Goal: Information Seeking & Learning: Learn about a topic

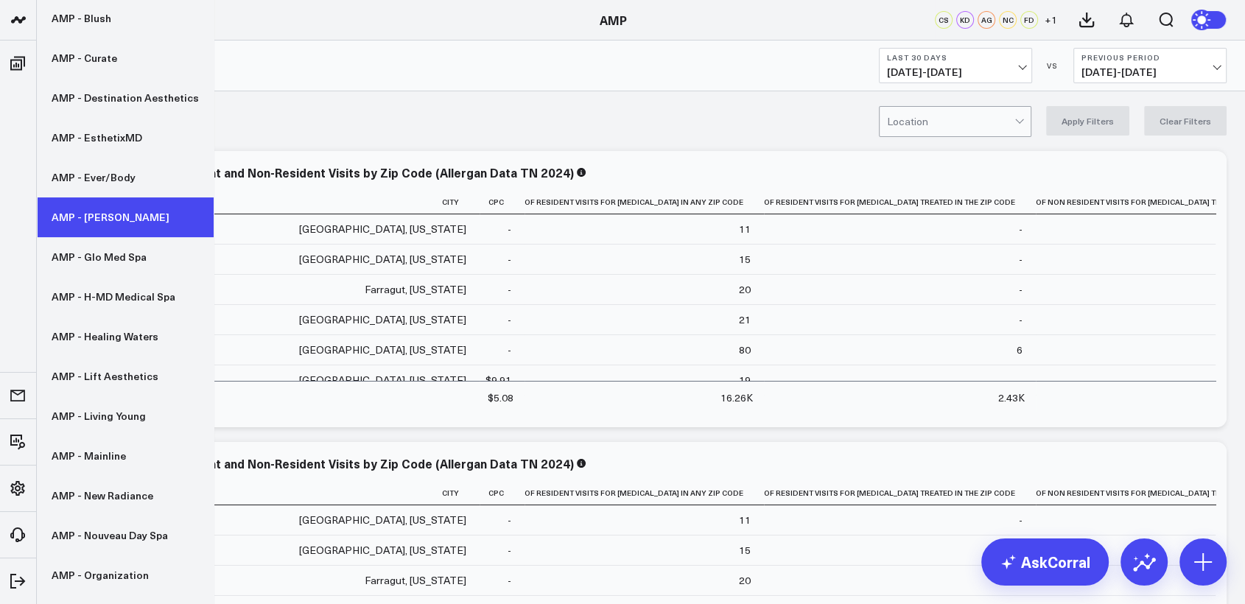
scroll to position [241, 0]
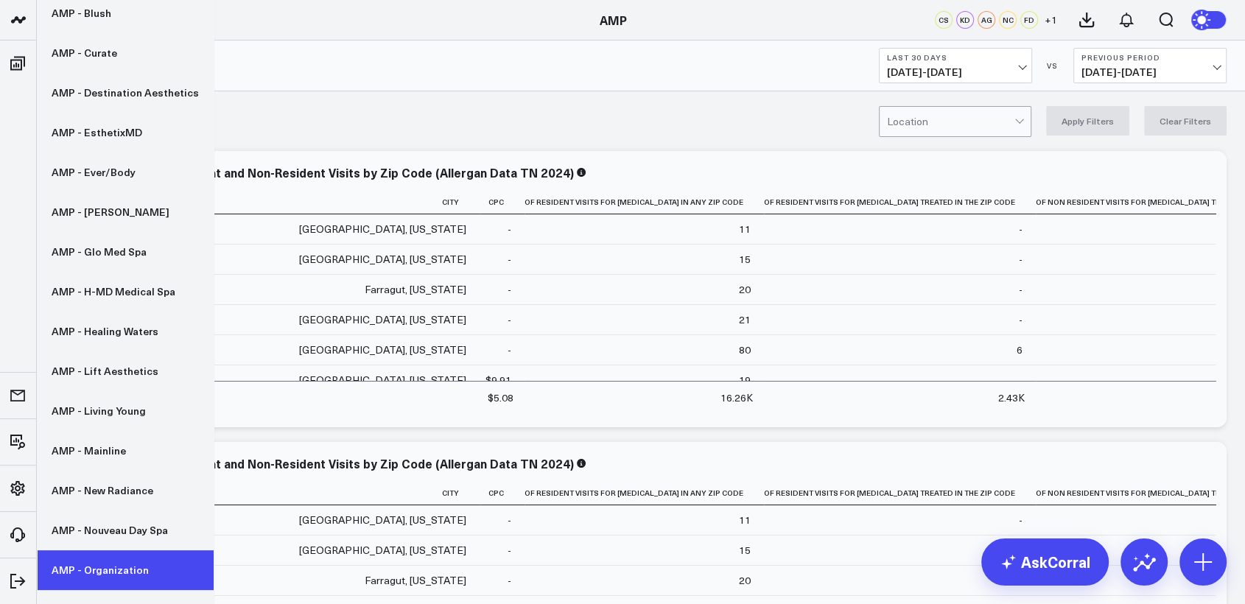
click at [87, 570] on link "AMP - Organization" at bounding box center [125, 570] width 177 height 40
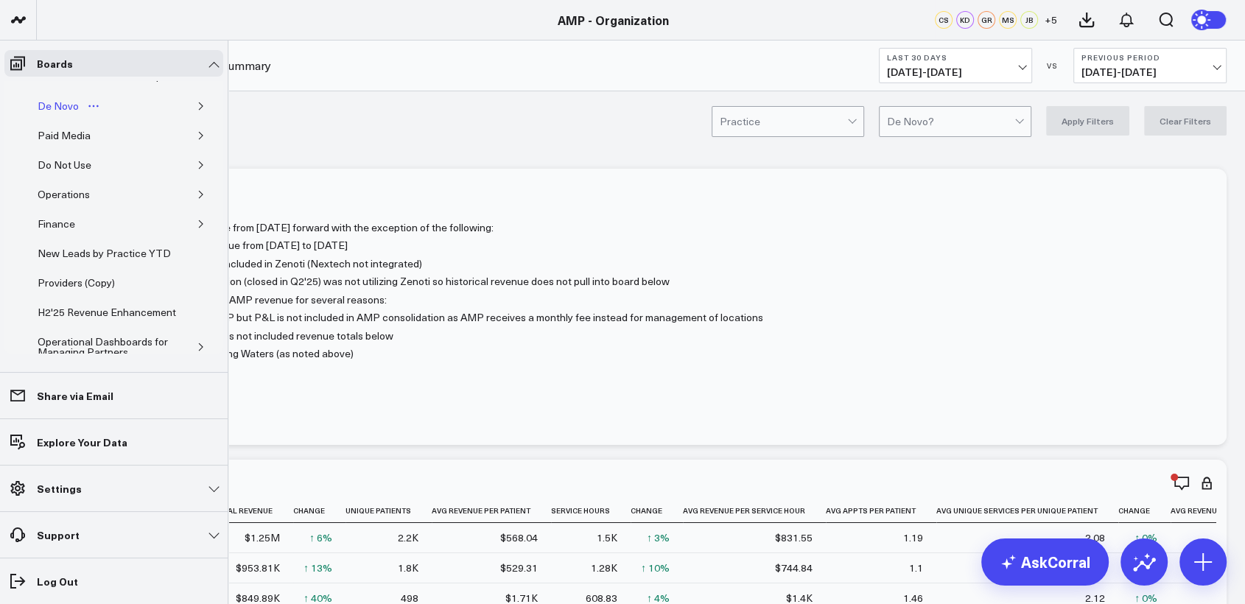
scroll to position [124, 0]
click at [197, 140] on icon "button" at bounding box center [201, 135] width 9 height 9
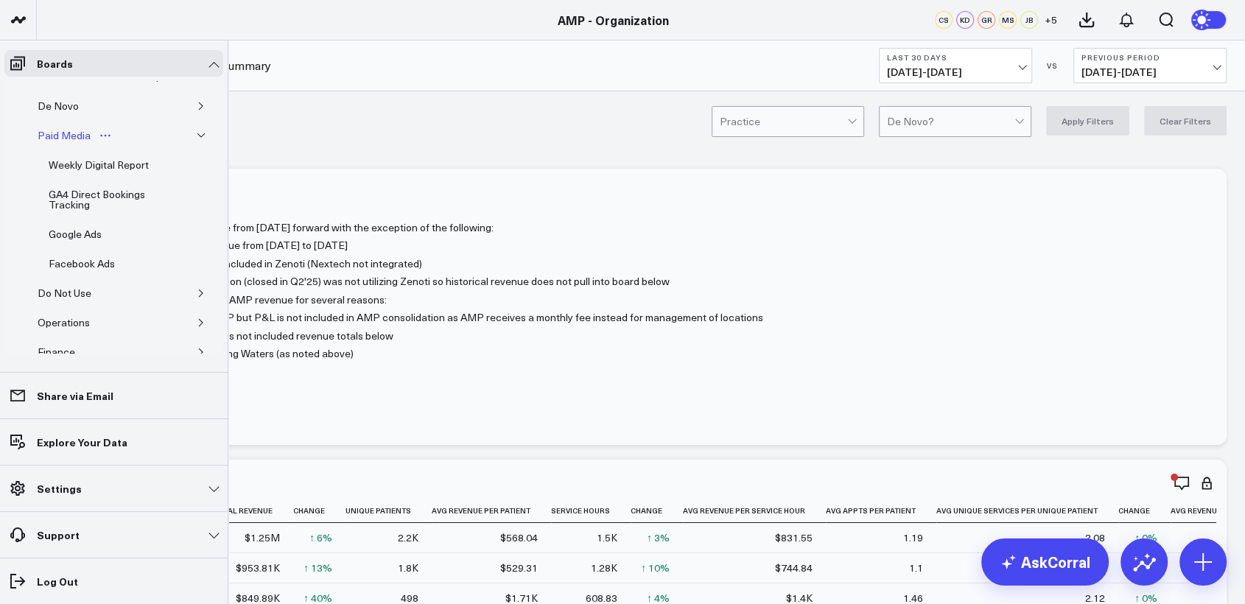
click at [70, 144] on div "Paid Media" at bounding box center [64, 136] width 60 height 18
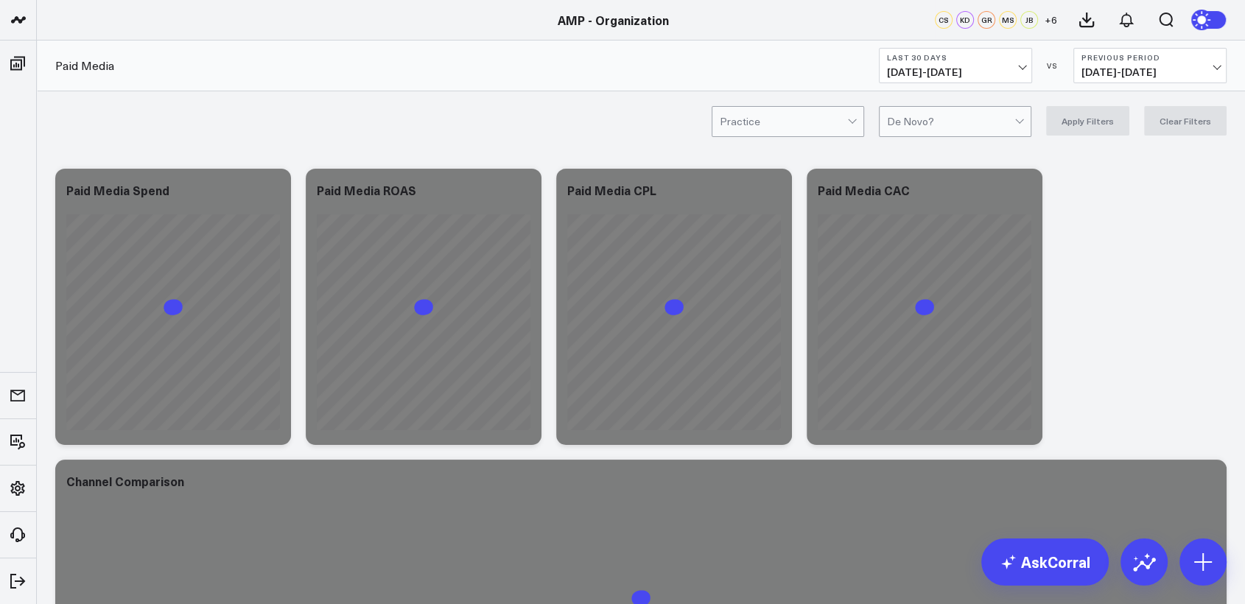
click at [978, 60] on b "Last 30 Days" at bounding box center [955, 57] width 137 height 9
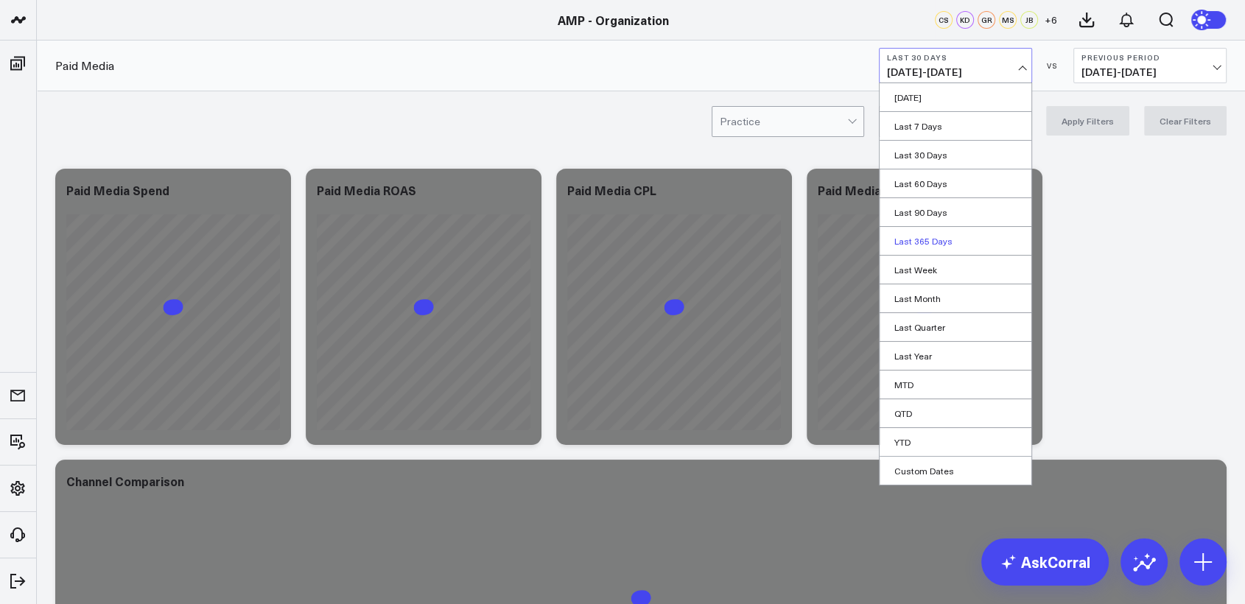
click at [943, 242] on link "Last 365 Days" at bounding box center [956, 241] width 152 height 28
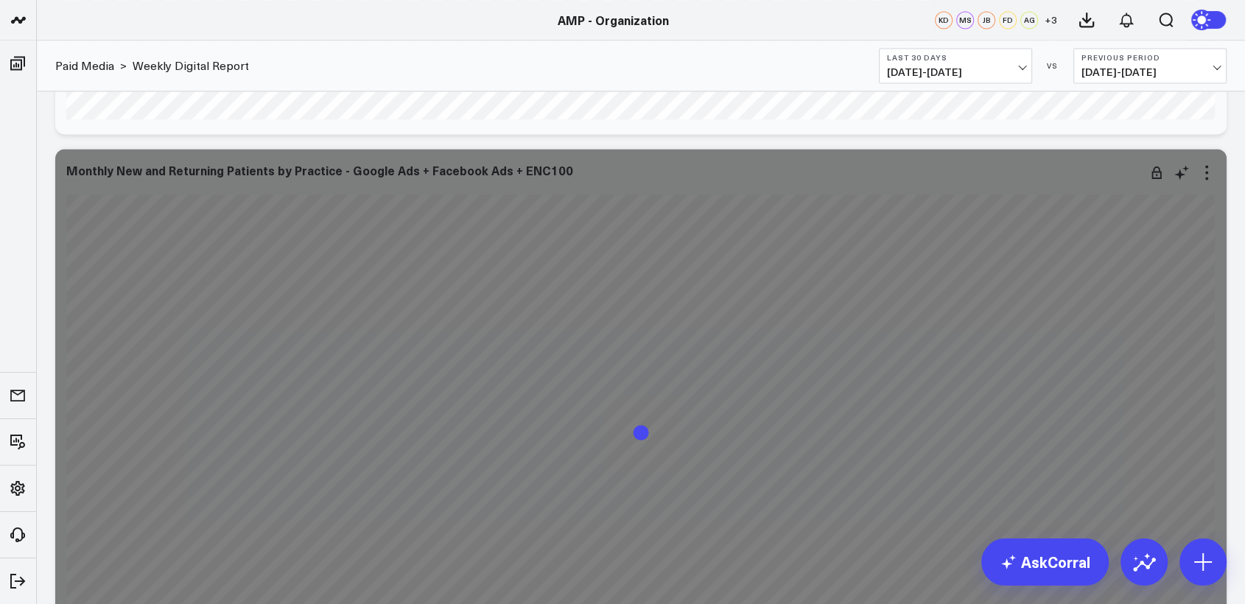
scroll to position [1792, 0]
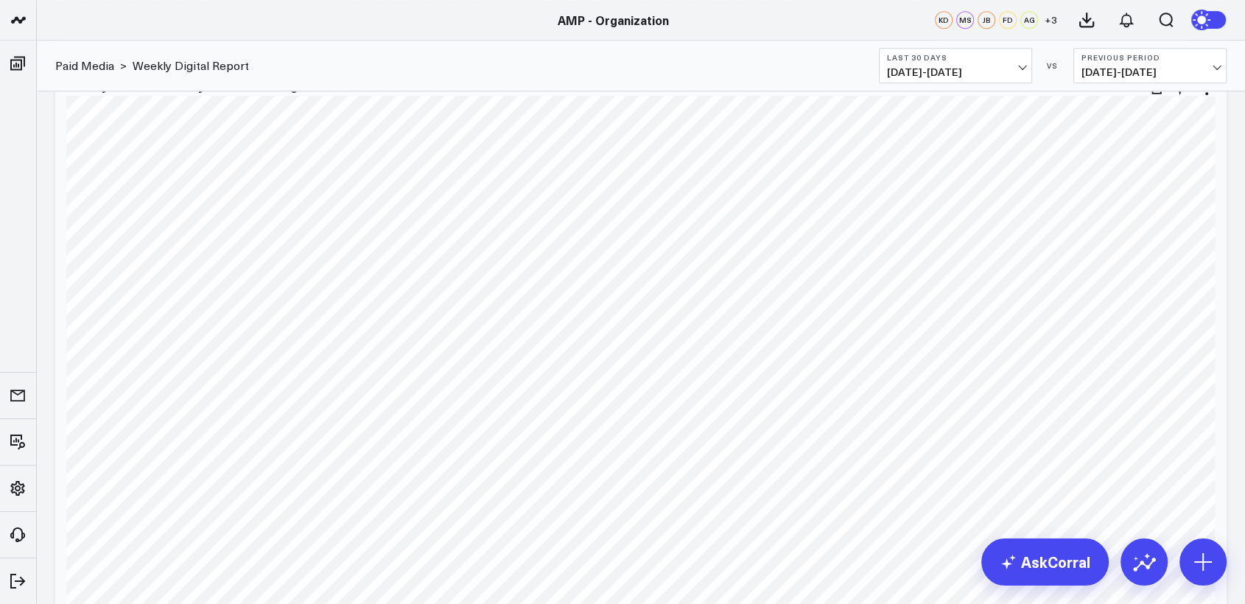
click at [1216, 311] on div "Weekly New Patients by Practice - Google Ads + Facebook Ads [fontSize:10px line…" at bounding box center [640, 347] width 1171 height 567
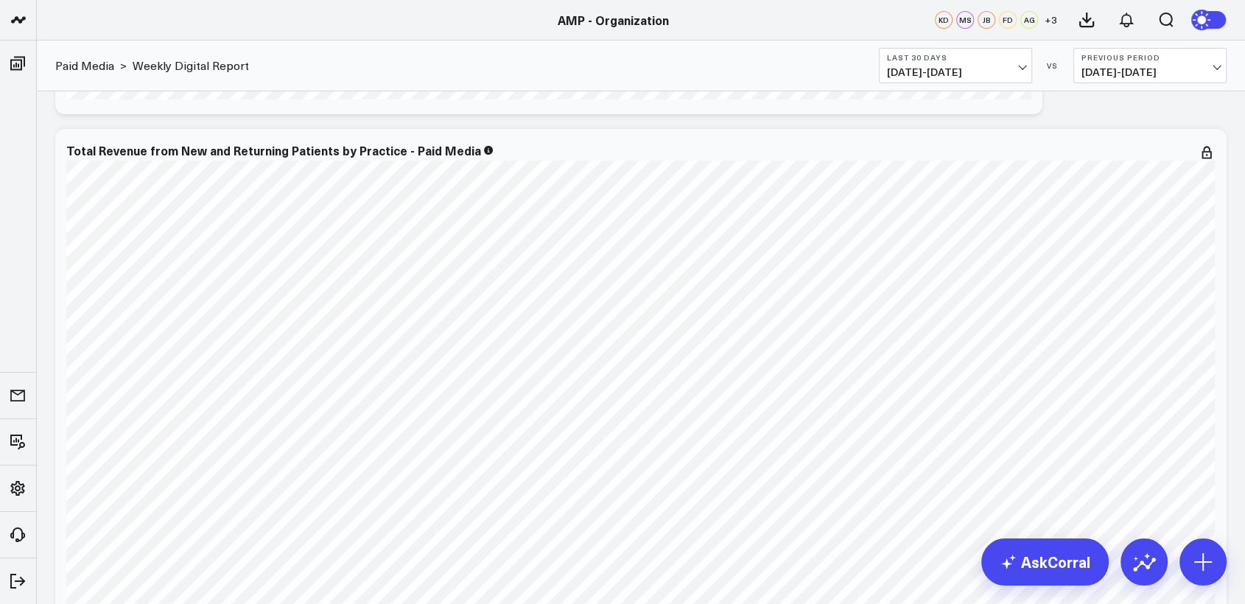
scroll to position [5841, 0]
